Goal: Find specific page/section: Find specific page/section

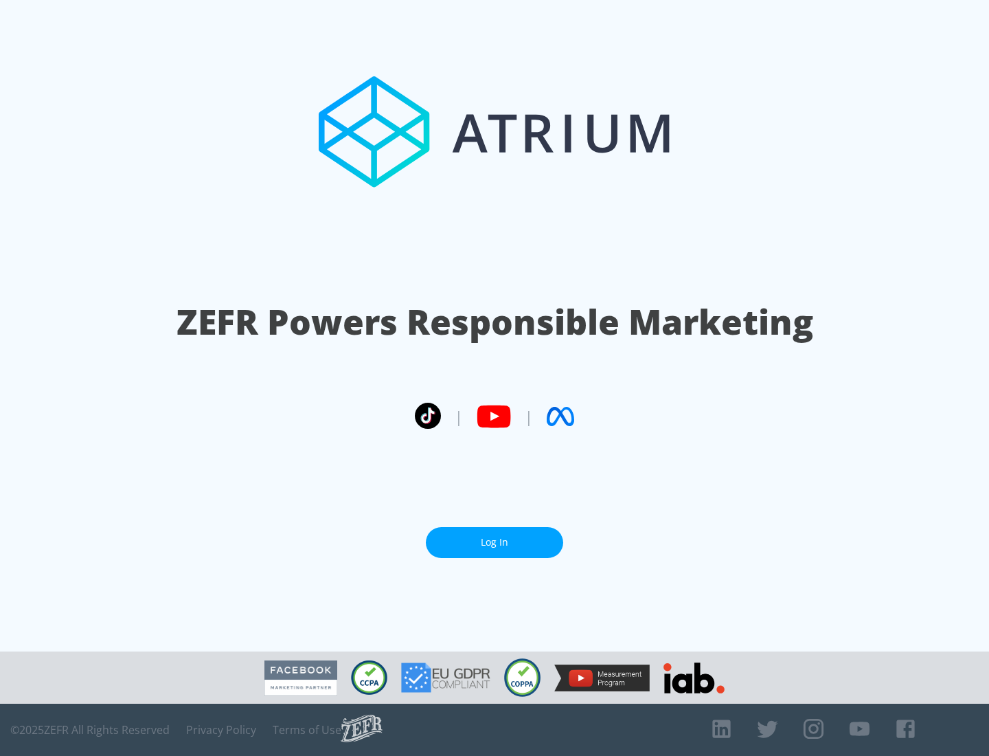
click at [495, 537] on link "Log In" at bounding box center [494, 542] width 137 height 31
